Goal: Check status: Check status

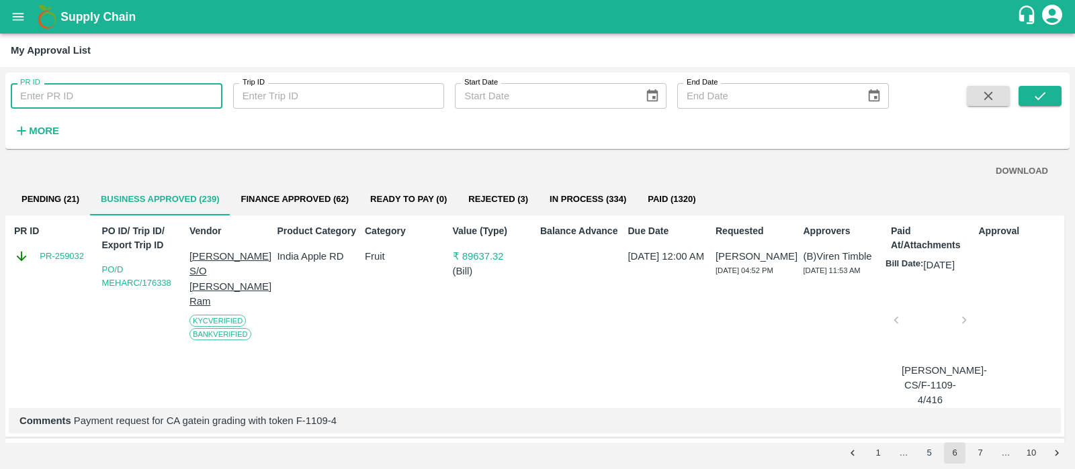
click at [126, 103] on input "PR ID" at bounding box center [117, 96] width 212 height 26
paste input "259861"
type input "259861"
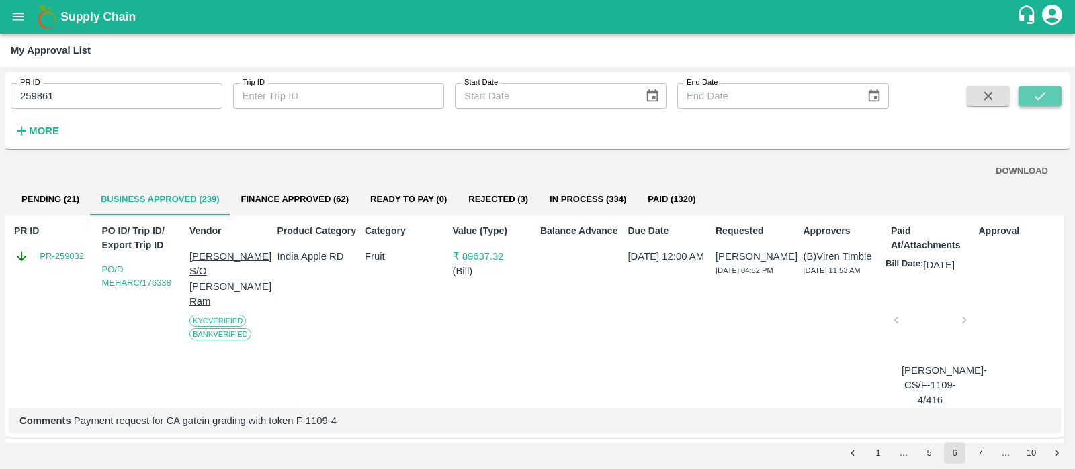
click at [1033, 97] on icon "submit" at bounding box center [1039, 96] width 15 height 15
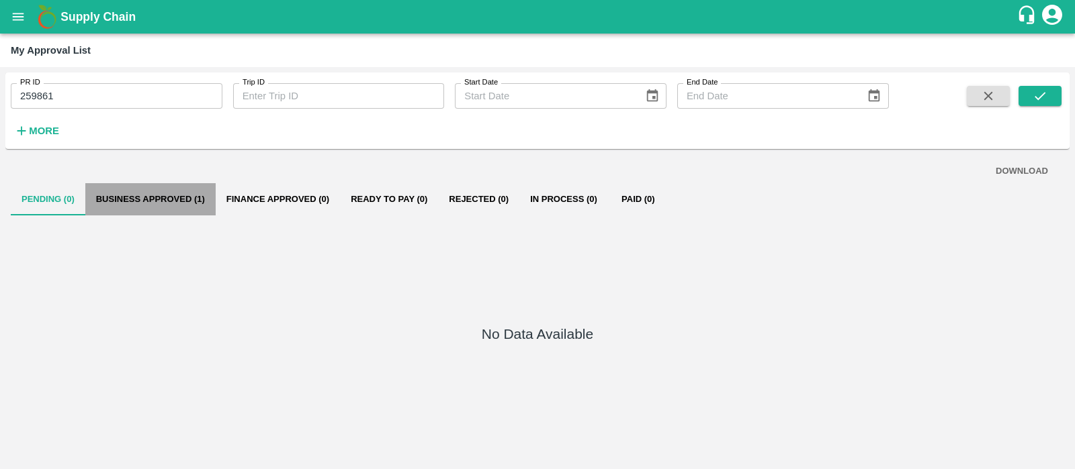
click at [125, 200] on button "Business Approved (1)" at bounding box center [150, 199] width 130 height 32
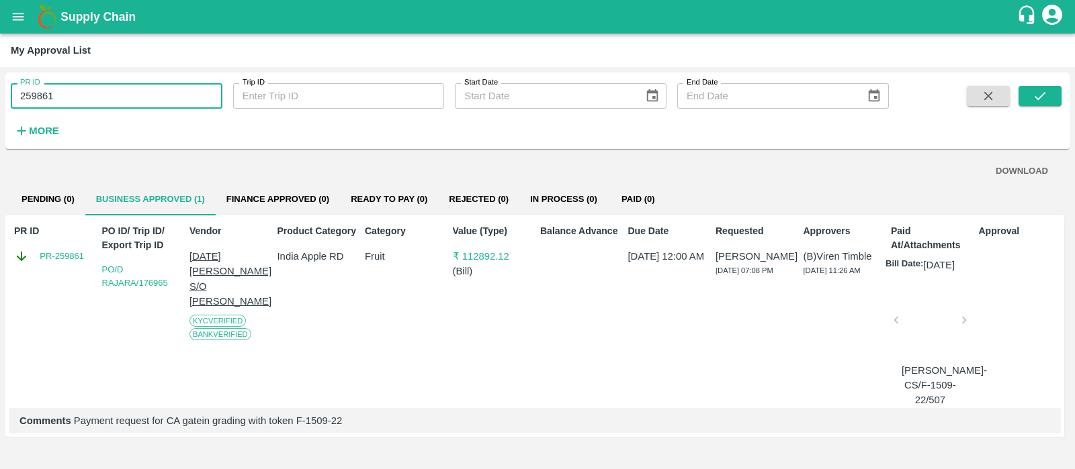
click at [104, 107] on input "259861" at bounding box center [117, 96] width 212 height 26
paste input "text"
type input "258140"
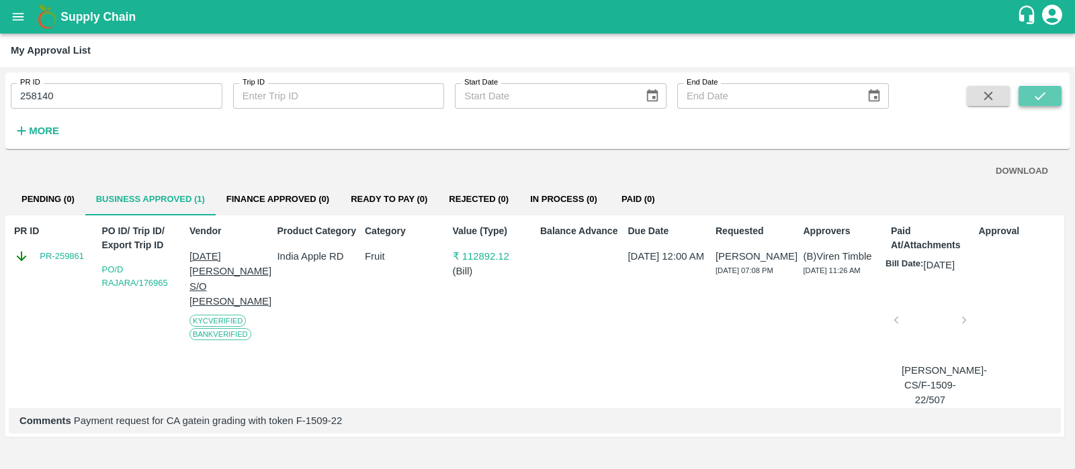
click at [1046, 94] on icon "submit" at bounding box center [1039, 96] width 15 height 15
